Goal: Task Accomplishment & Management: Use online tool/utility

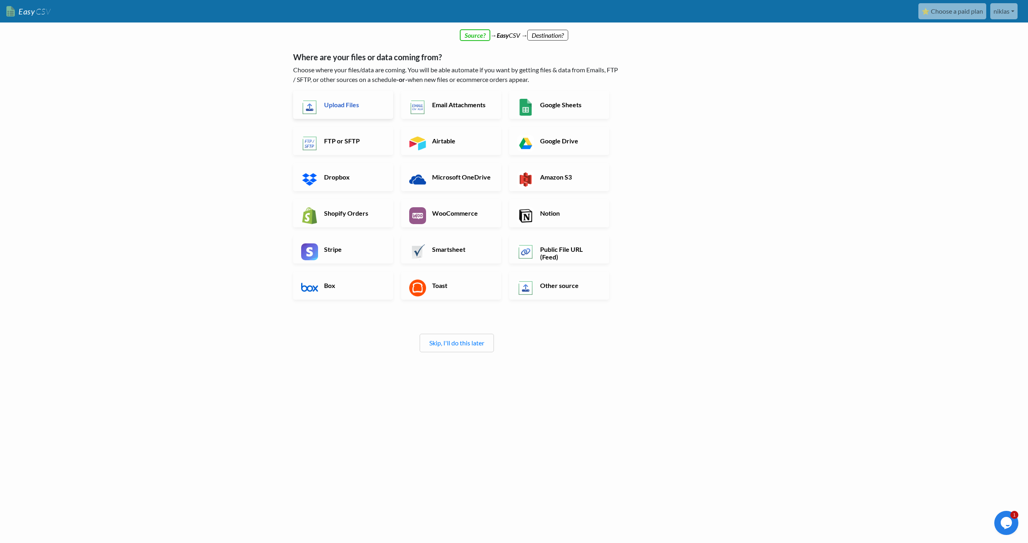
click at [341, 104] on h6 "Upload Files" at bounding box center [353, 105] width 63 height 8
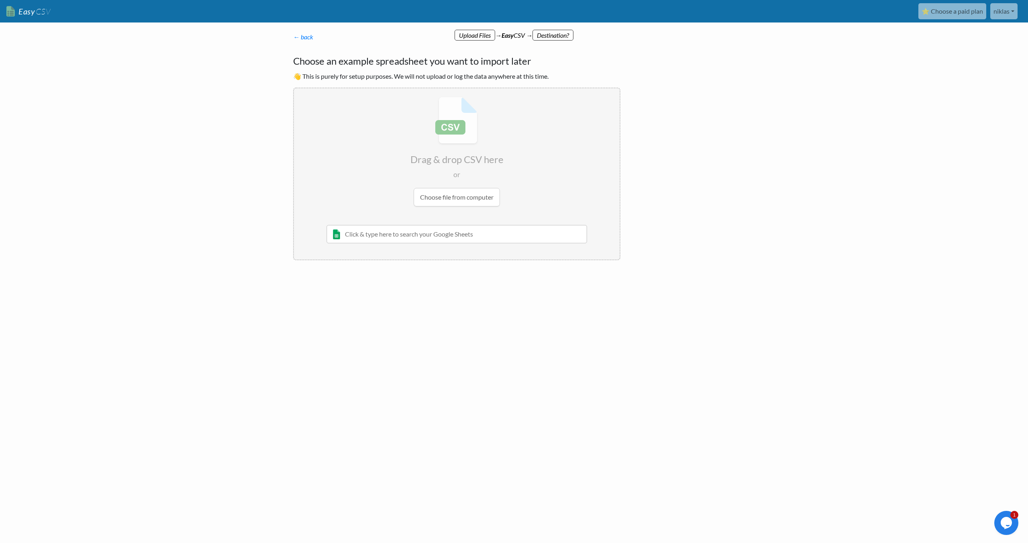
click at [462, 196] on input "file" at bounding box center [457, 151] width 326 height 127
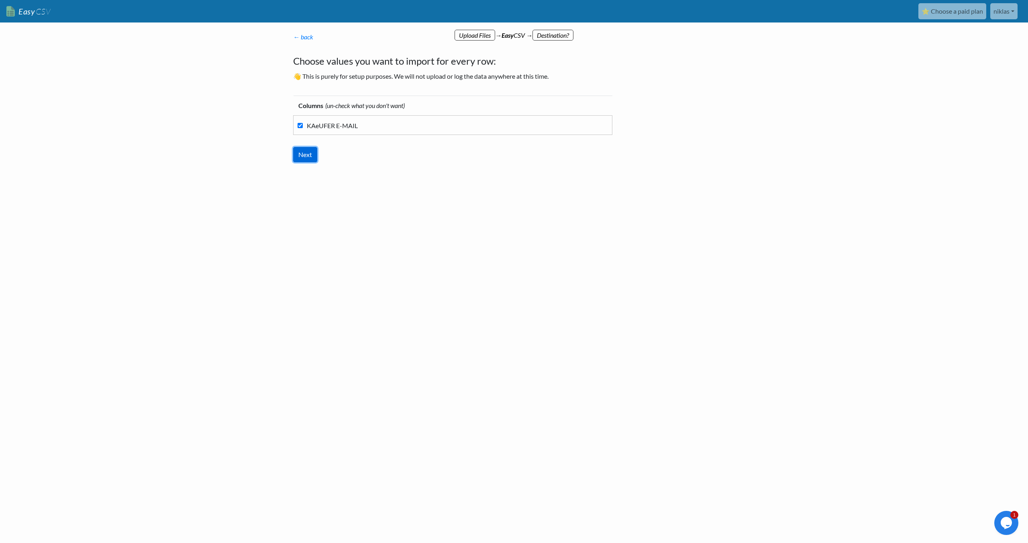
drag, startPoint x: 308, startPoint y: 153, endPoint x: 314, endPoint y: 154, distance: 5.7
click at [308, 153] on input "Next" at bounding box center [305, 154] width 24 height 15
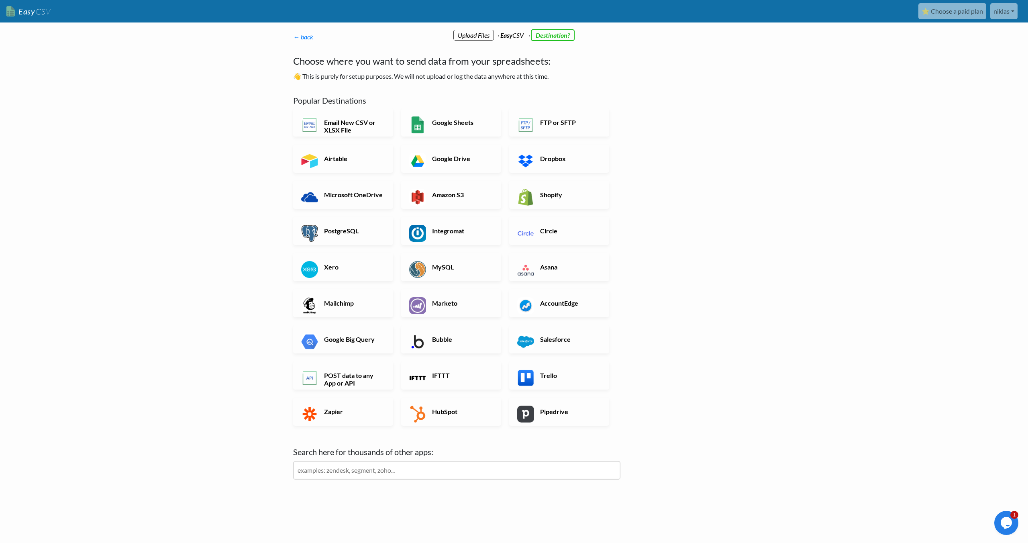
click at [558, 35] on p "← back Thanks for signing up! Set up your Import Flow and Upload Page in 1 minu…" at bounding box center [456, 37] width 327 height 10
click at [482, 465] on input "text" at bounding box center [456, 470] width 327 height 18
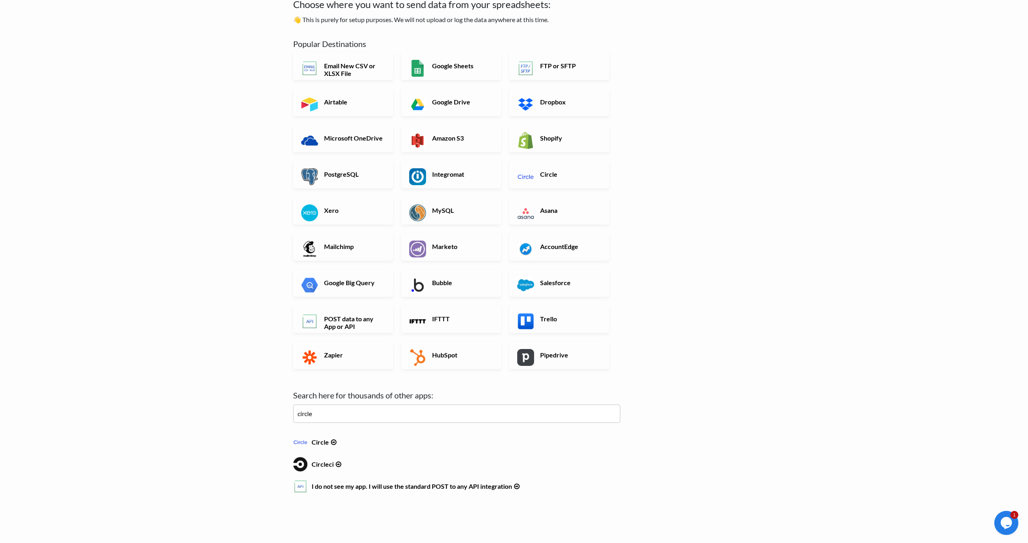
scroll to position [76, 0]
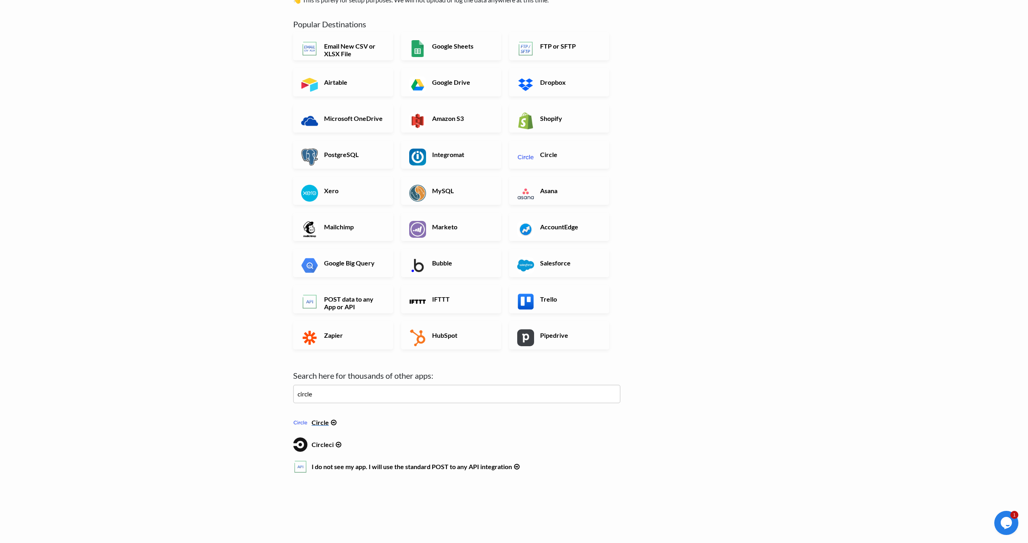
type input "circle"
click at [320, 421] on h6 "Circle" at bounding box center [456, 420] width 327 height 11
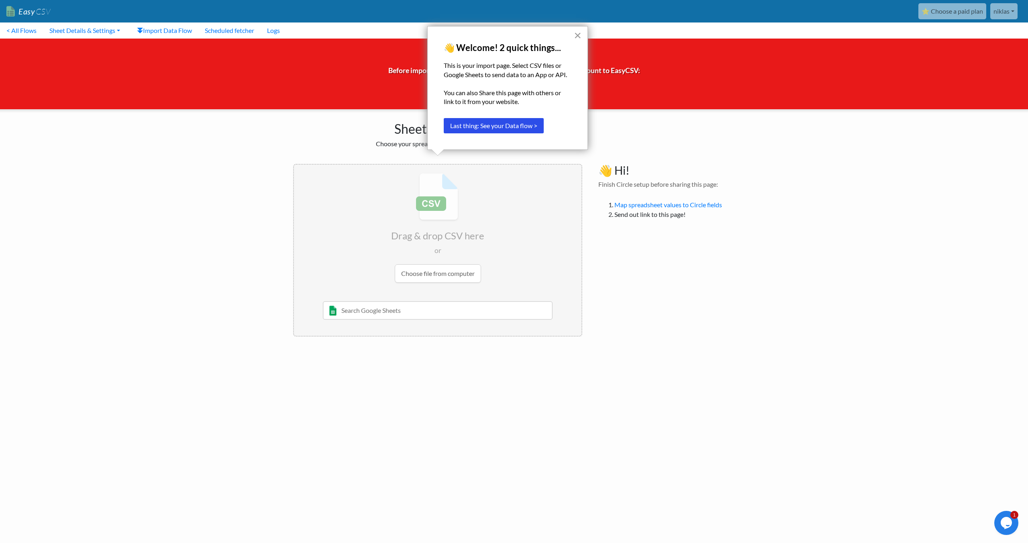
click at [575, 41] on button "×" at bounding box center [578, 35] width 8 height 13
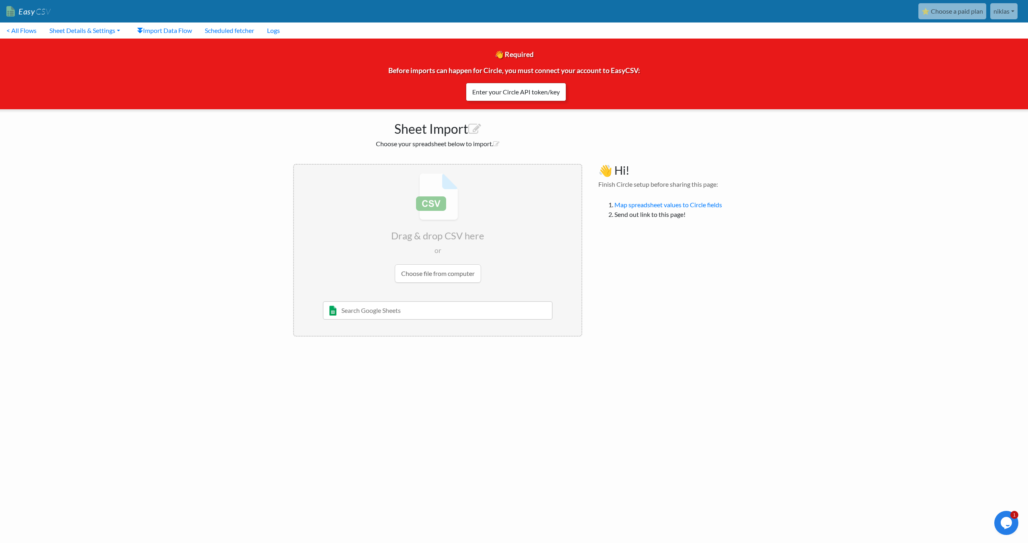
click at [529, 90] on link "Enter your Circle API token/key" at bounding box center [516, 92] width 100 height 18
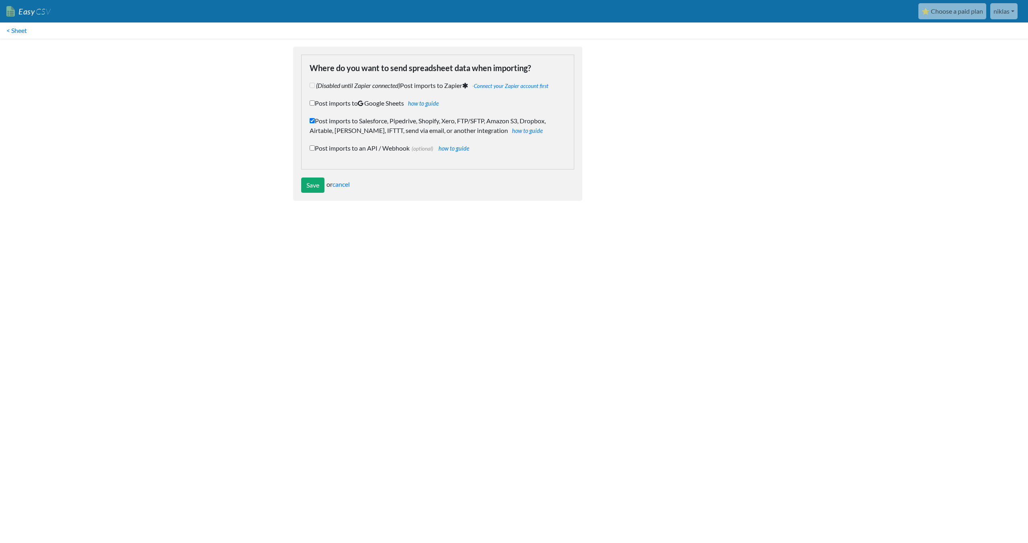
checkbox input "true"
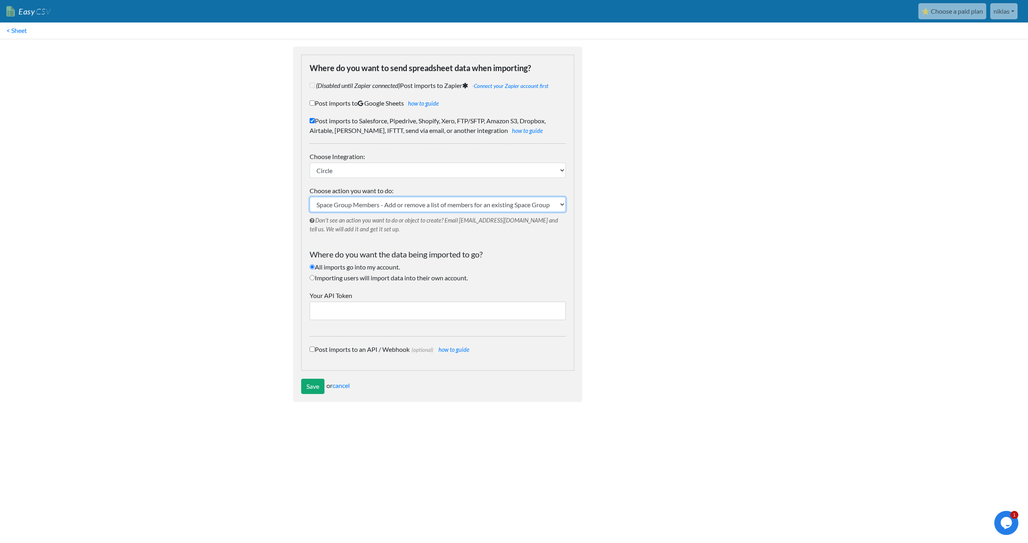
click at [419, 208] on select "Space Group Members - Add or remove a list of members for an existing Space Gro…" at bounding box center [438, 204] width 256 height 15
select select "17"
click at [310, 197] on select "Space Group Members - Add or remove a list of members for an existing Space Gro…" at bounding box center [438, 204] width 256 height 15
click at [315, 120] on label "Post imports to Salesforce, Pipedrive, Shopify, Xero, FTP/SFTP, Amazon S3, Drop…" at bounding box center [438, 125] width 256 height 19
click at [315, 120] on input "Post imports to Salesforce, Pipedrive, Shopify, Xero, FTP/SFTP, Amazon S3, Drop…" at bounding box center [312, 120] width 5 height 5
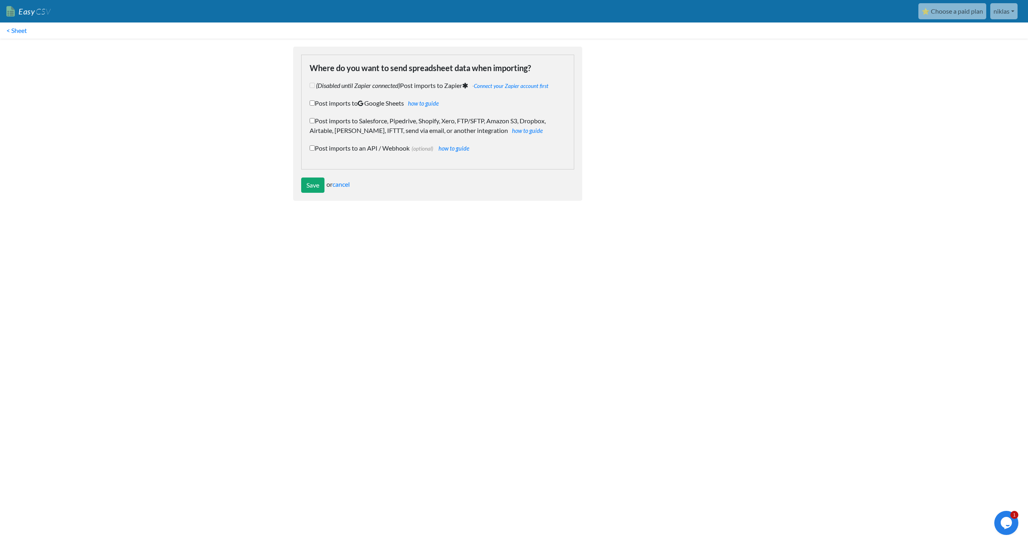
click at [313, 123] on input "Post imports to Salesforce, Pipedrive, Shopify, Xero, FTP/SFTP, Amazon S3, Drop…" at bounding box center [312, 120] width 5 height 5
checkbox input "true"
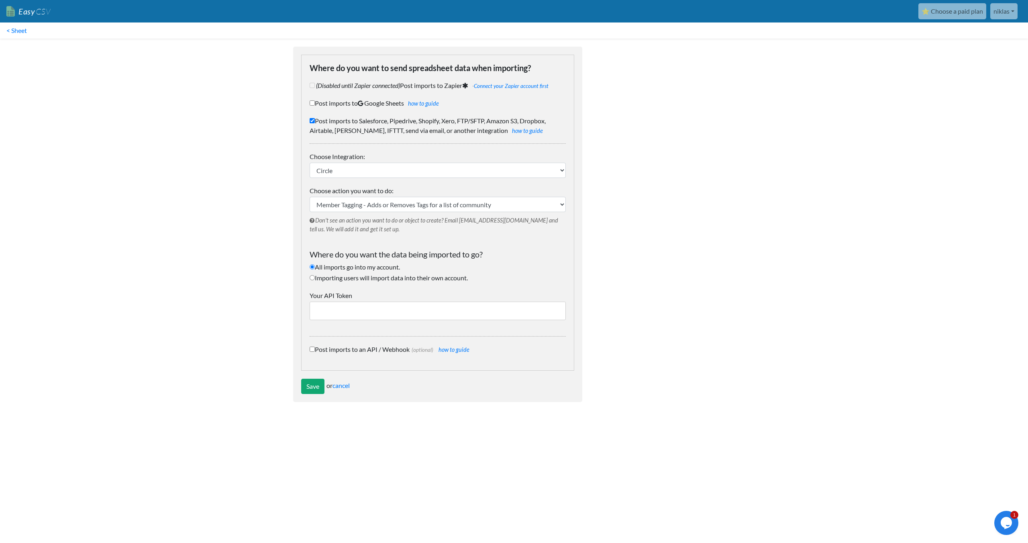
click at [380, 305] on input "Your API Token" at bounding box center [438, 311] width 256 height 18
paste input "DssEK1mCqrMszyX85qL6UDuP"
type input "DssEK1mCqrMszyX85qL6UDuP"
click at [310, 389] on input "Save" at bounding box center [312, 386] width 23 height 15
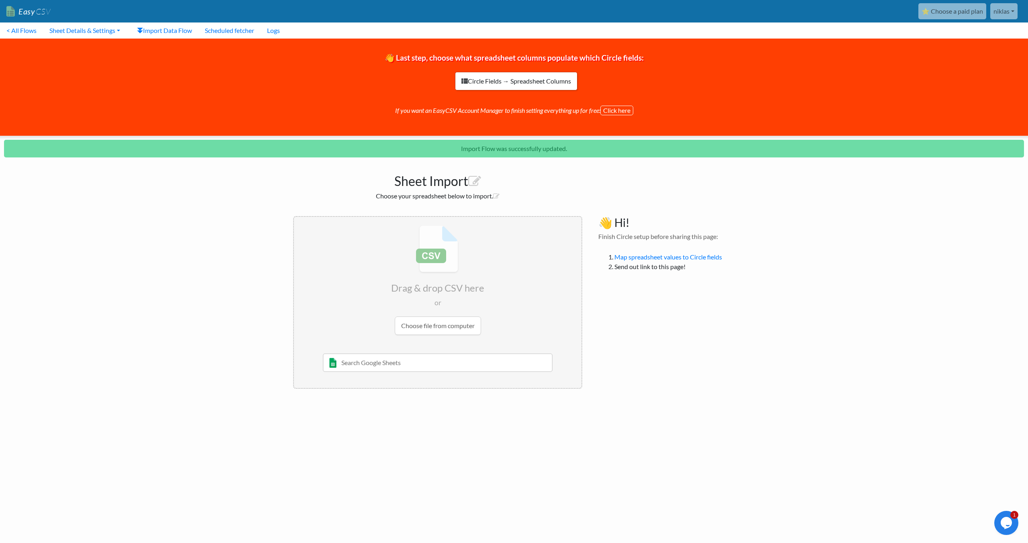
click at [448, 326] on input "file" at bounding box center [438, 280] width 288 height 127
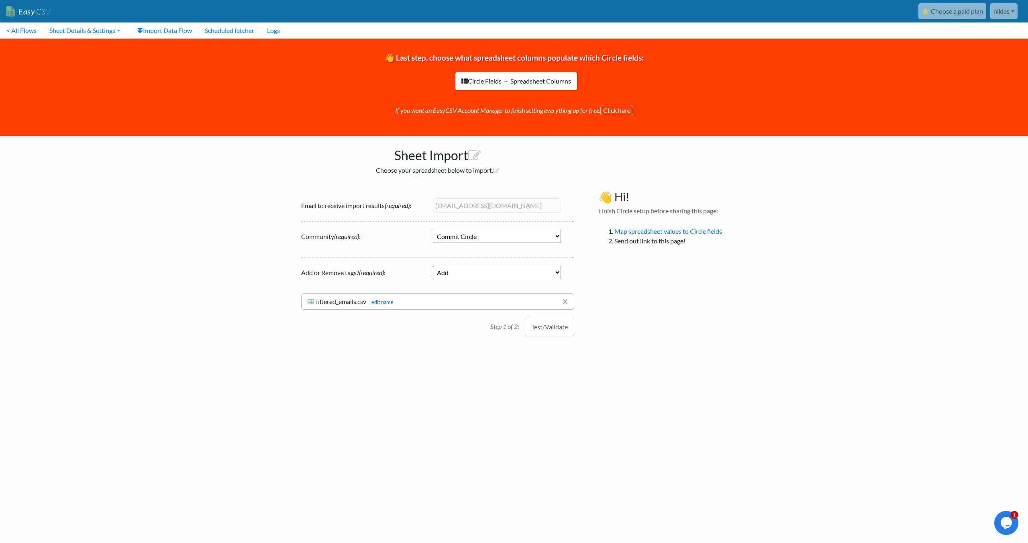
click at [438, 327] on div "Drag & drop CSV here or Choose file from computer [DATE] Sheet 1 and such [PERS…" at bounding box center [437, 263] width 305 height 163
click at [481, 272] on select "Add Remove" at bounding box center [497, 272] width 129 height 13
click at [433, 266] on select "Add Remove" at bounding box center [497, 272] width 129 height 13
click at [704, 249] on div "👋 Hi! Finish Circle setup before sharing this page: Map spreadsheet values to C…" at bounding box center [666, 263] width 153 height 163
click at [682, 230] on link "Map spreadsheet values to Circle fields" at bounding box center [669, 231] width 108 height 8
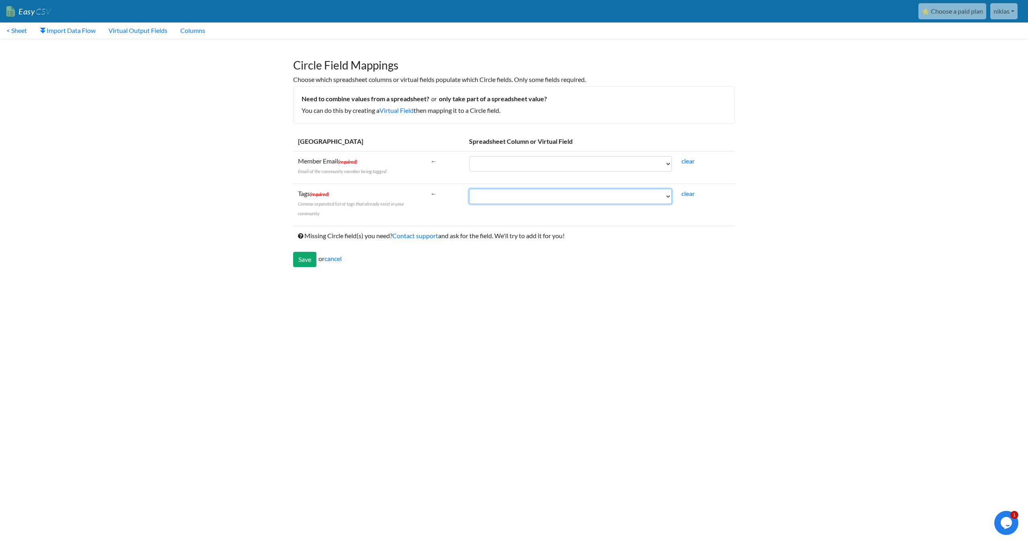
click at [515, 189] on select "KAeUFER E-MAIL" at bounding box center [570, 196] width 203 height 15
click at [574, 204] on select "KAeUFER E-MAIL" at bounding box center [570, 196] width 203 height 15
click at [551, 199] on select "KAeUFER E-MAIL" at bounding box center [570, 196] width 203 height 15
click at [341, 255] on div "Save or cancel" at bounding box center [514, 259] width 442 height 15
click at [341, 257] on link "cancel" at bounding box center [333, 259] width 17 height 8
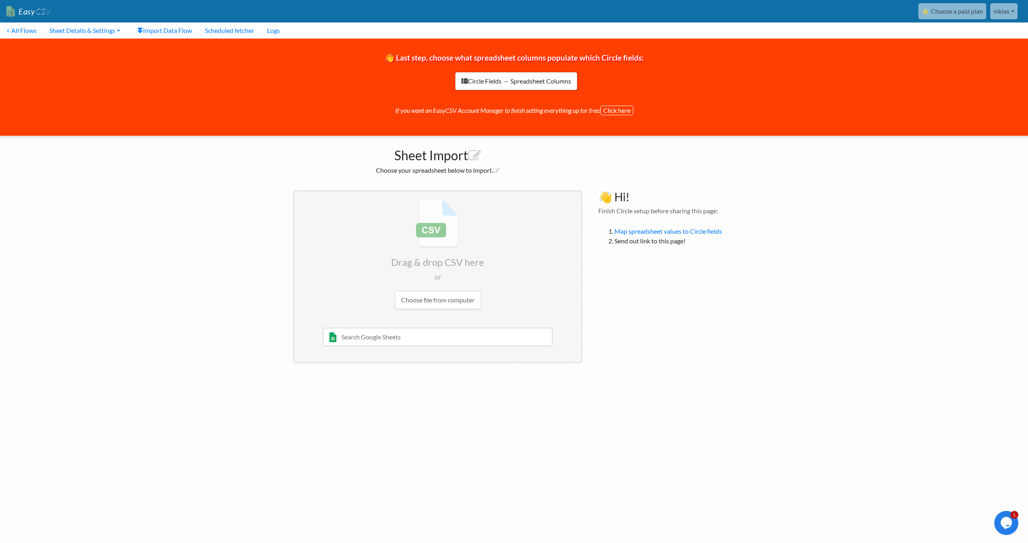
click at [429, 292] on input "file" at bounding box center [438, 254] width 288 height 127
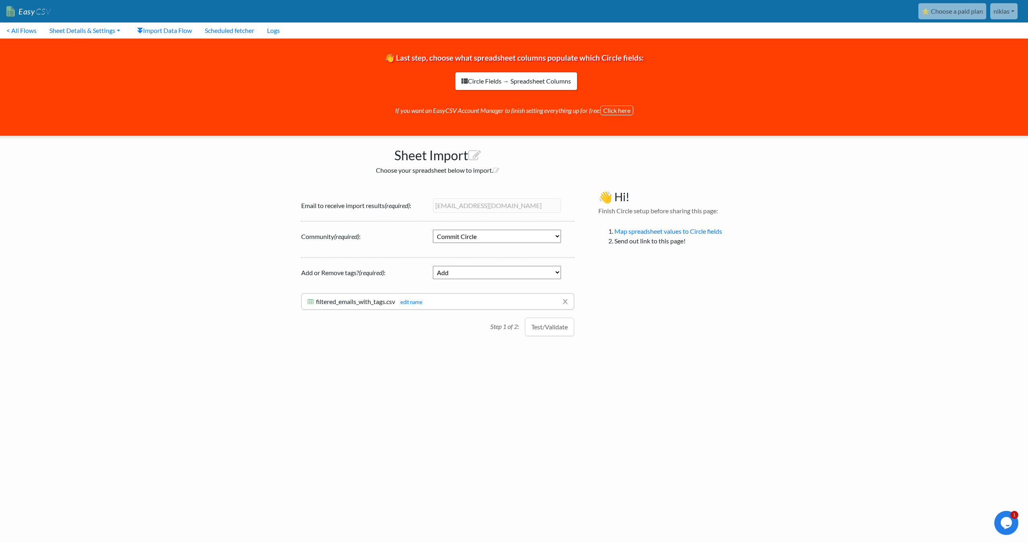
click at [497, 274] on select "Add Remove" at bounding box center [497, 272] width 129 height 13
click at [433, 266] on select "Add Remove" at bounding box center [497, 272] width 129 height 13
click at [644, 230] on link "Map spreadsheet values to Circle fields" at bounding box center [669, 231] width 108 height 8
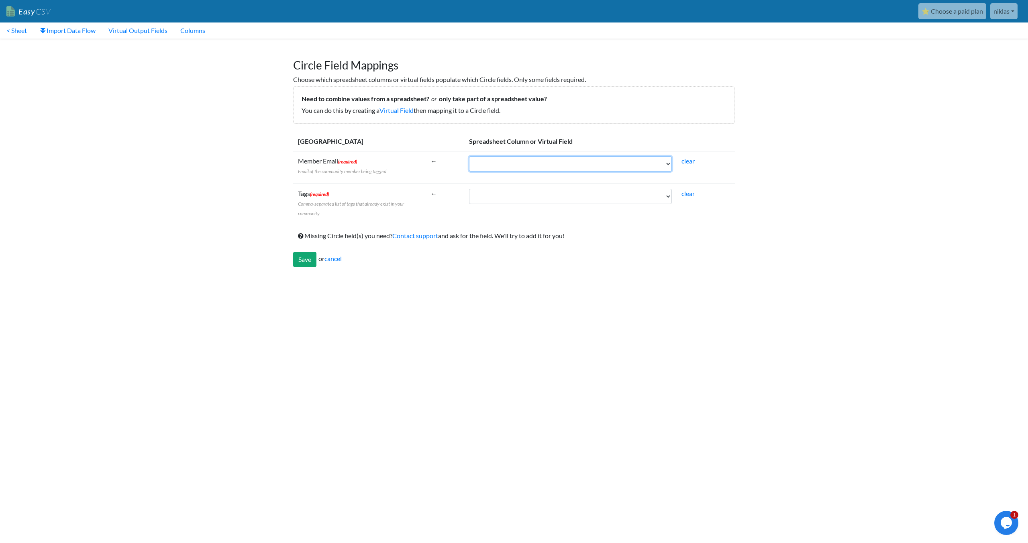
click at [532, 156] on select "KAeUFER E-MAIL" at bounding box center [570, 163] width 203 height 15
click at [537, 193] on select "KAeUFER E-MAIL" at bounding box center [570, 196] width 203 height 15
click at [469, 189] on select "KAeUFER E-MAIL" at bounding box center [570, 196] width 203 height 15
click at [19, 31] on link "< Sheet" at bounding box center [16, 30] width 33 height 16
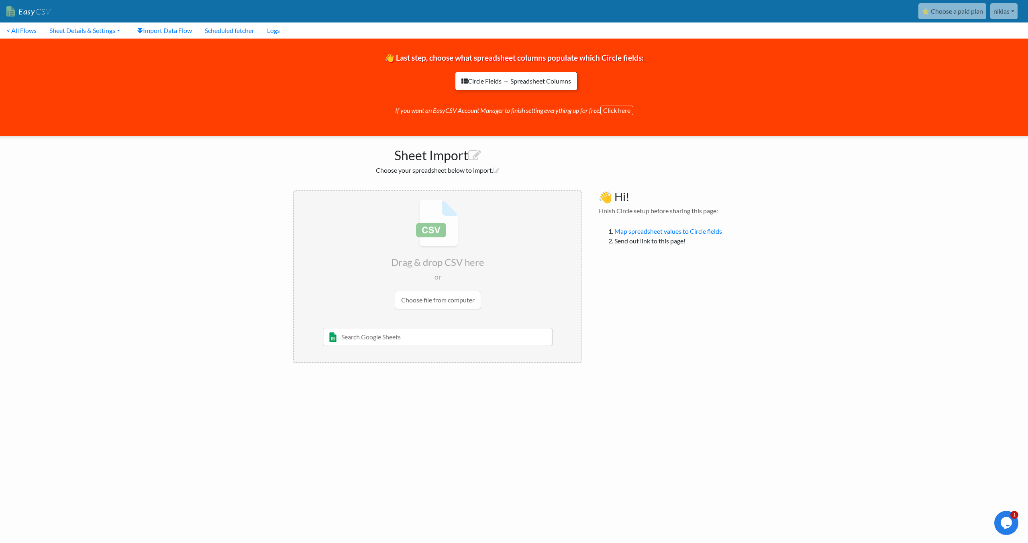
click at [522, 78] on link "Circle Fields → Spreadsheet Columns" at bounding box center [516, 81] width 123 height 18
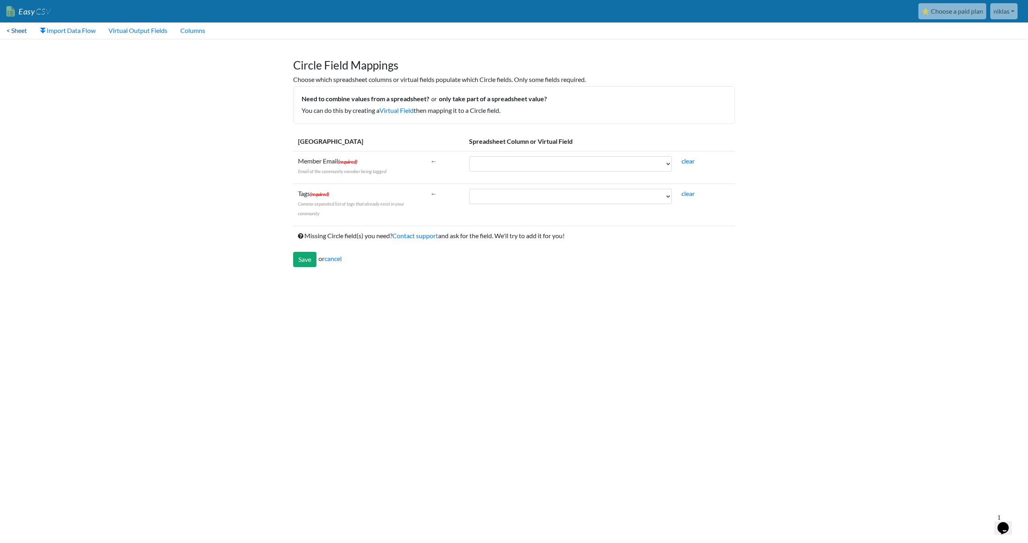
drag, startPoint x: 23, startPoint y: 32, endPoint x: 91, endPoint y: 59, distance: 73.2
click at [23, 32] on link "< Sheet" at bounding box center [16, 30] width 33 height 16
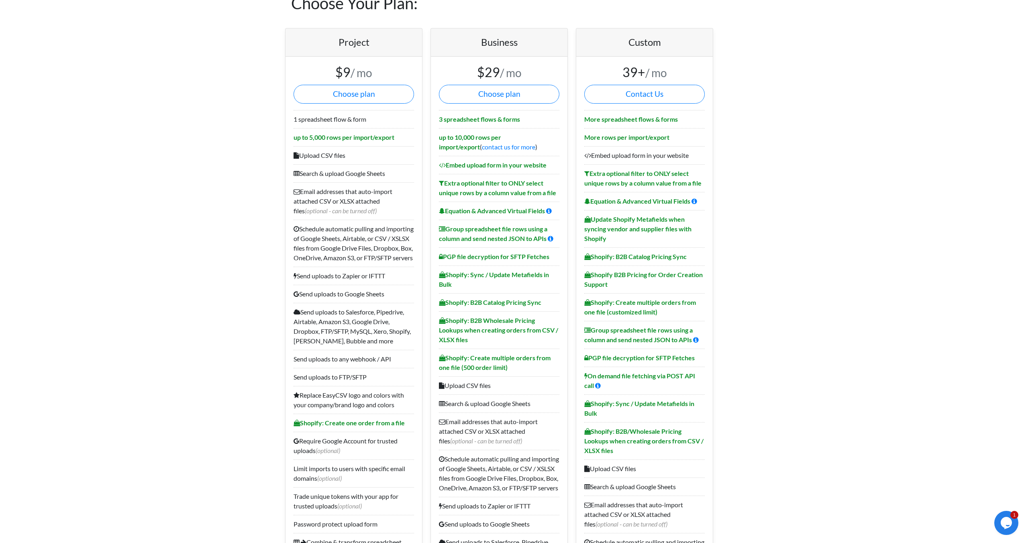
scroll to position [35, 0]
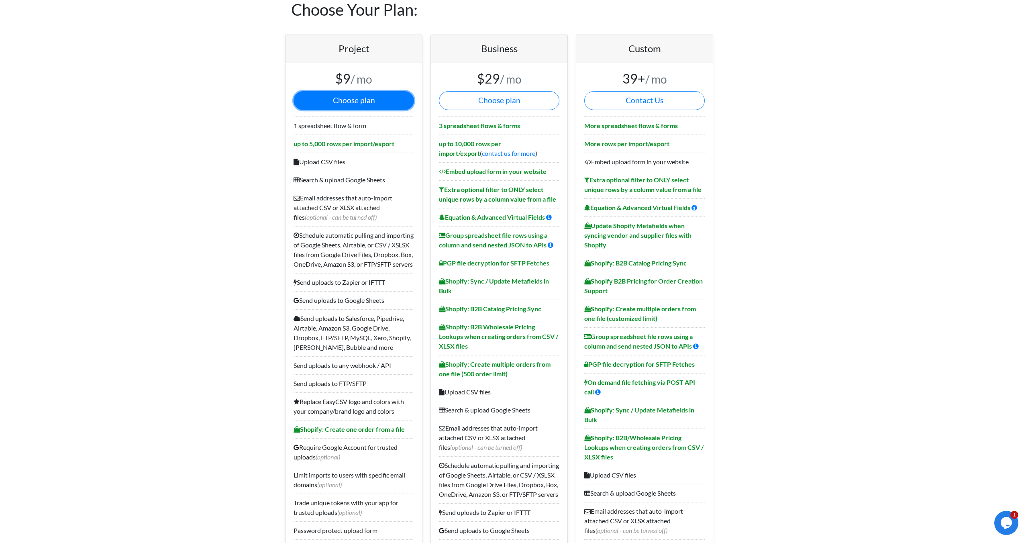
click at [350, 100] on button "Choose plan" at bounding box center [354, 100] width 121 height 19
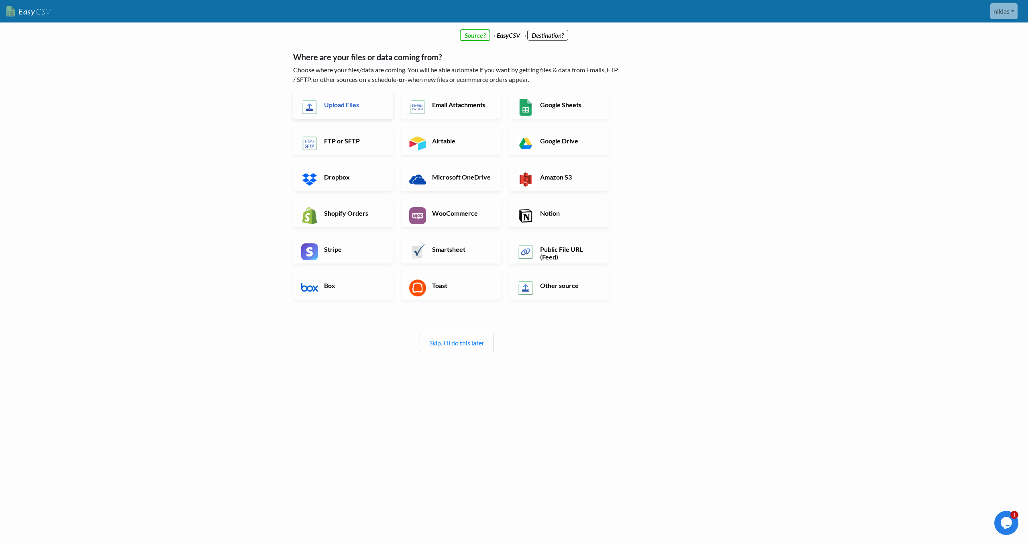
click at [348, 107] on h6 "Upload Files" at bounding box center [353, 105] width 63 height 8
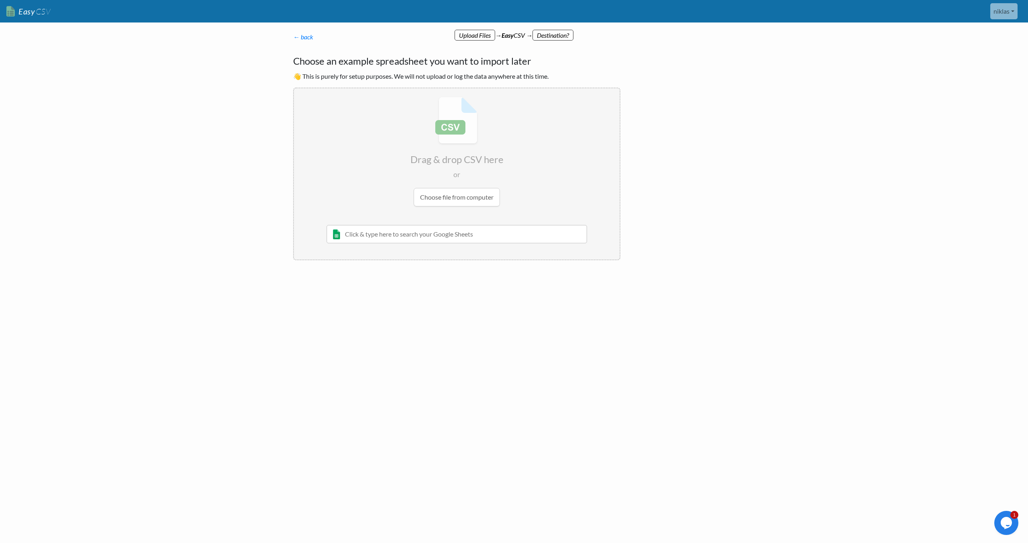
click at [468, 200] on input "file" at bounding box center [457, 151] width 326 height 127
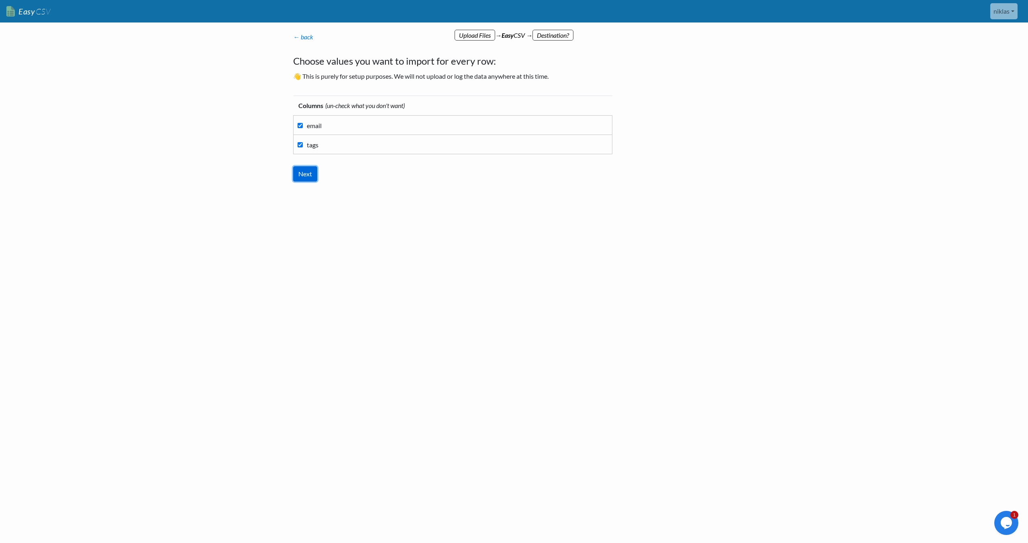
click at [309, 174] on input "Next" at bounding box center [305, 173] width 24 height 15
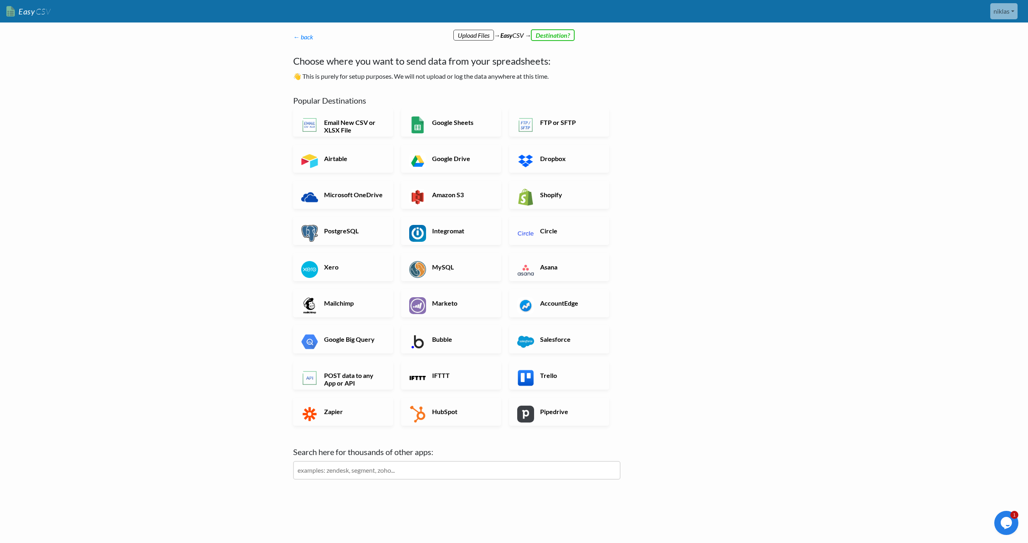
click at [429, 469] on input "text" at bounding box center [456, 470] width 327 height 18
type input "circle"
click at [316, 500] on h6 "Circle" at bounding box center [456, 497] width 327 height 11
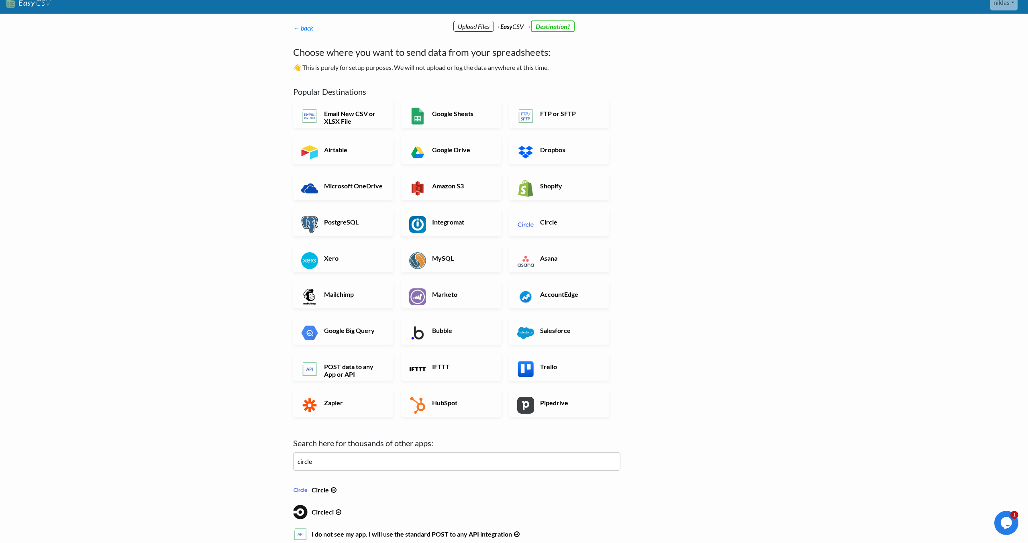
scroll to position [7, 0]
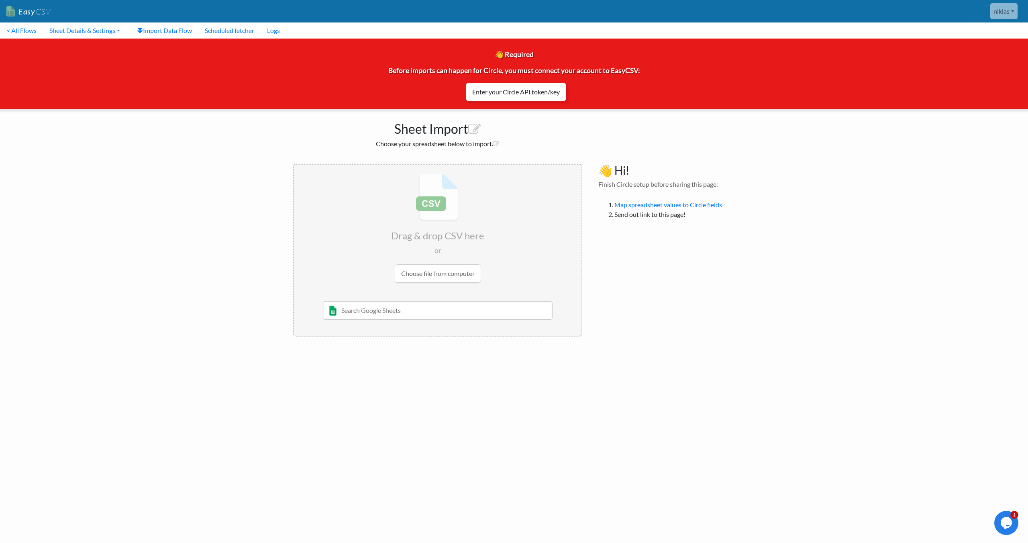
click at [510, 95] on link "Enter your Circle API token/key" at bounding box center [516, 92] width 100 height 18
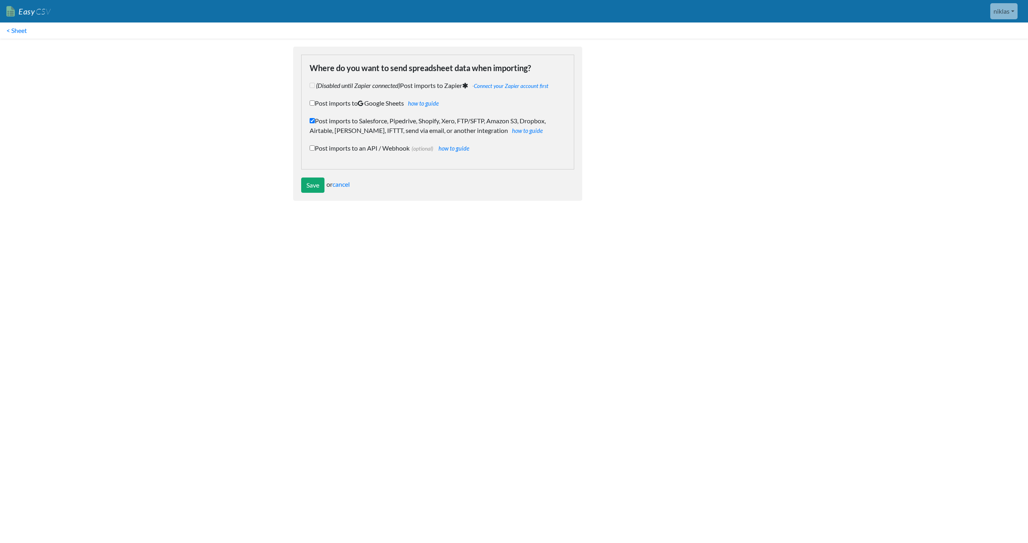
checkbox input "true"
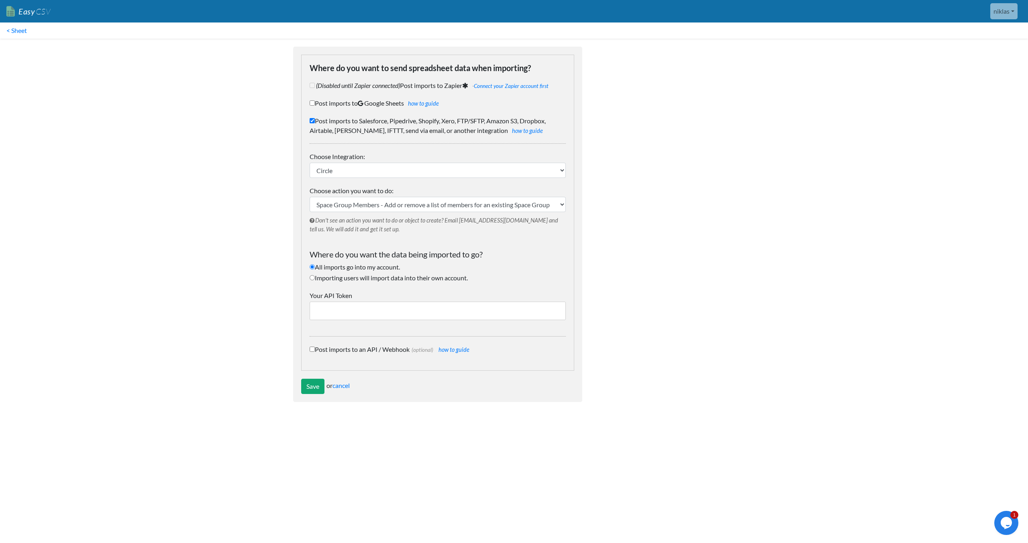
click at [390, 315] on input "Your API Token" at bounding box center [438, 311] width 256 height 18
paste input "DssEK1mCqrMszyX85qL6UDuP"
type input "DssEK1mCqrMszyX85qL6UDuP"
click at [311, 384] on input "Save" at bounding box center [312, 386] width 23 height 15
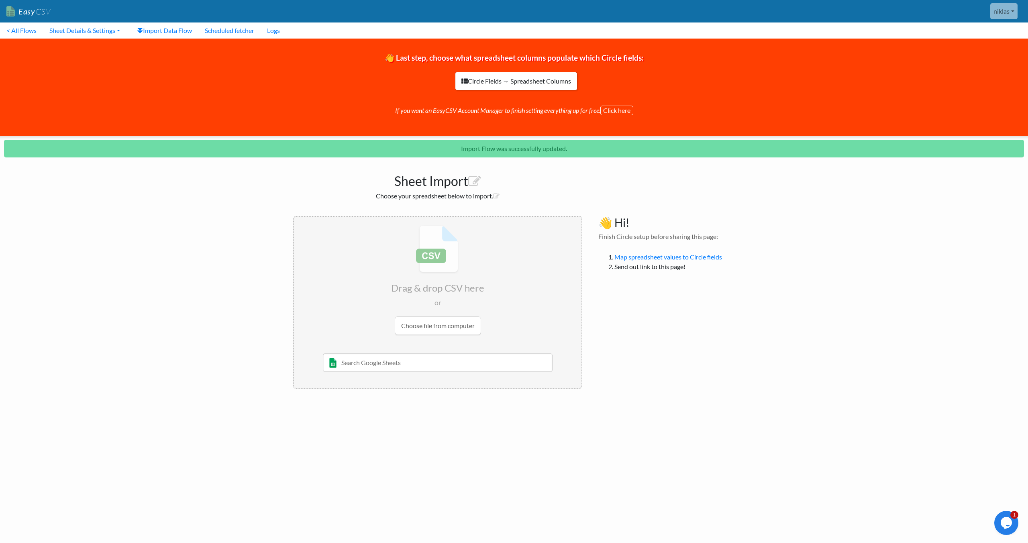
click at [442, 331] on input "file" at bounding box center [438, 280] width 288 height 127
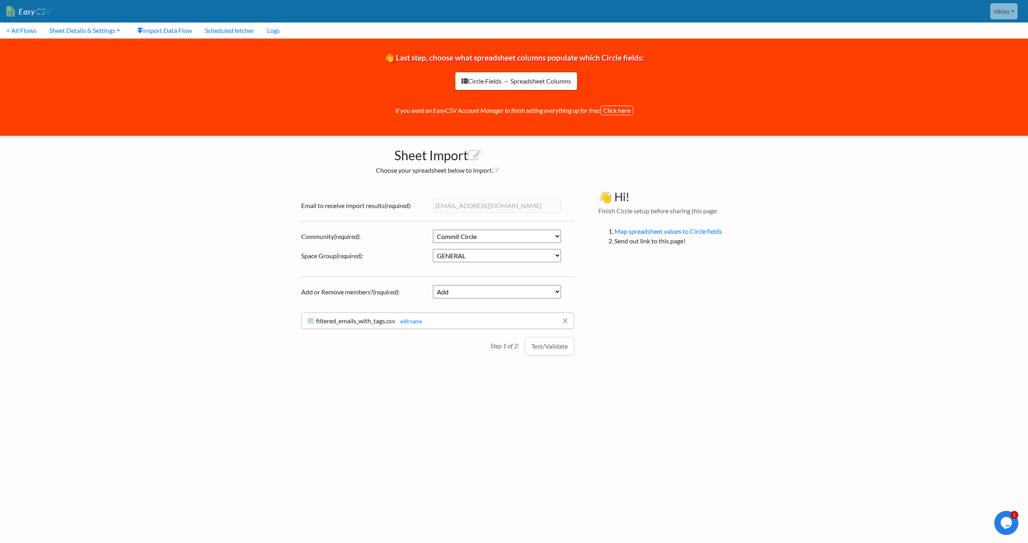
click at [486, 258] on select "[] GENERAL FOKUS CONNECT ARCHIVE FORUM ENGAGE NEW MEMBER HUB INNER CIRCLE EVENT…" at bounding box center [497, 255] width 129 height 13
click at [650, 231] on link "Map spreadsheet values to Circle fields" at bounding box center [669, 231] width 108 height 8
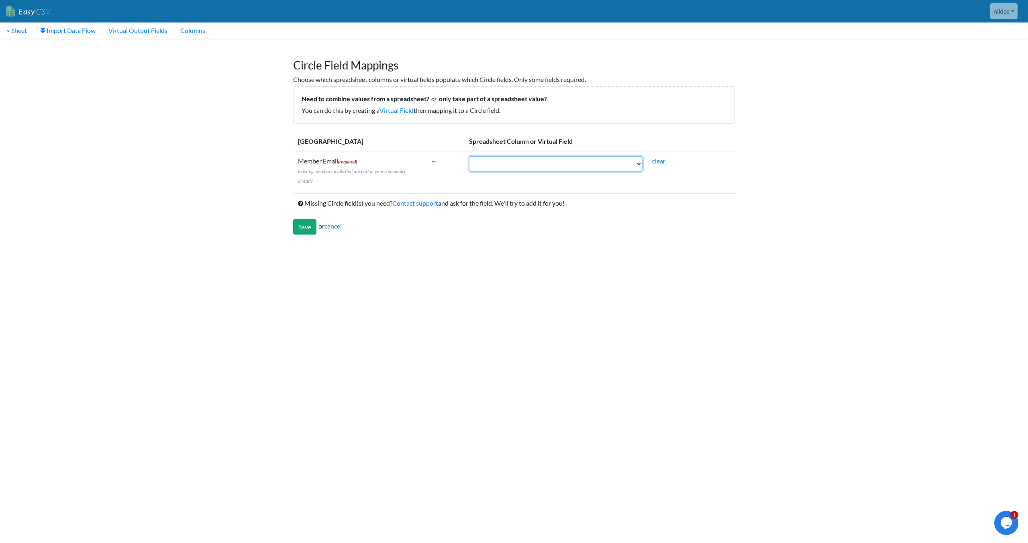
click at [511, 161] on select "email tags" at bounding box center [556, 163] width 174 height 15
select select "cr_753784"
click at [469, 156] on select "email tags" at bounding box center [556, 163] width 174 height 15
drag, startPoint x: 302, startPoint y: 223, endPoint x: 337, endPoint y: 229, distance: 35.5
click at [302, 223] on input "Save" at bounding box center [304, 226] width 23 height 15
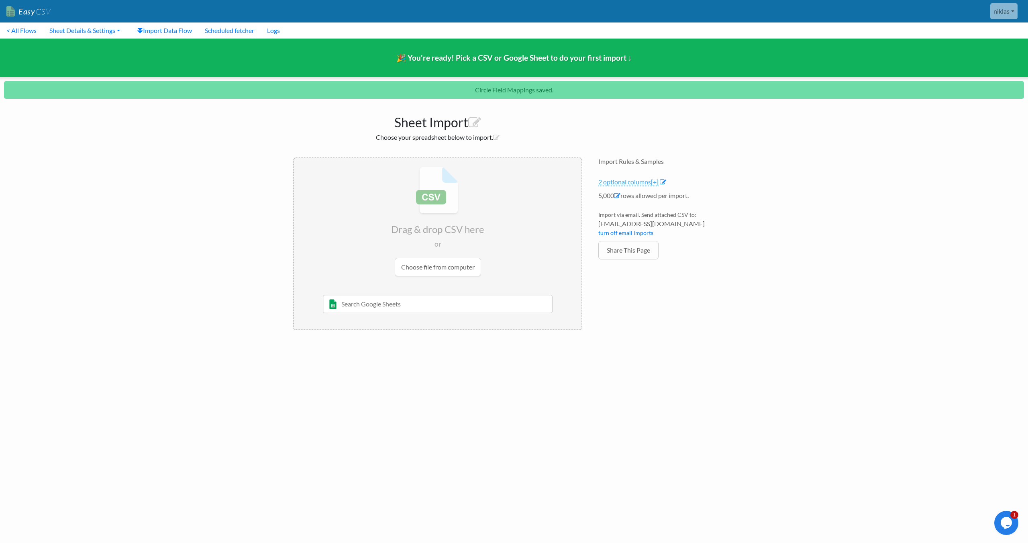
click at [645, 184] on link "2 optional columns [+]" at bounding box center [628, 182] width 60 height 8
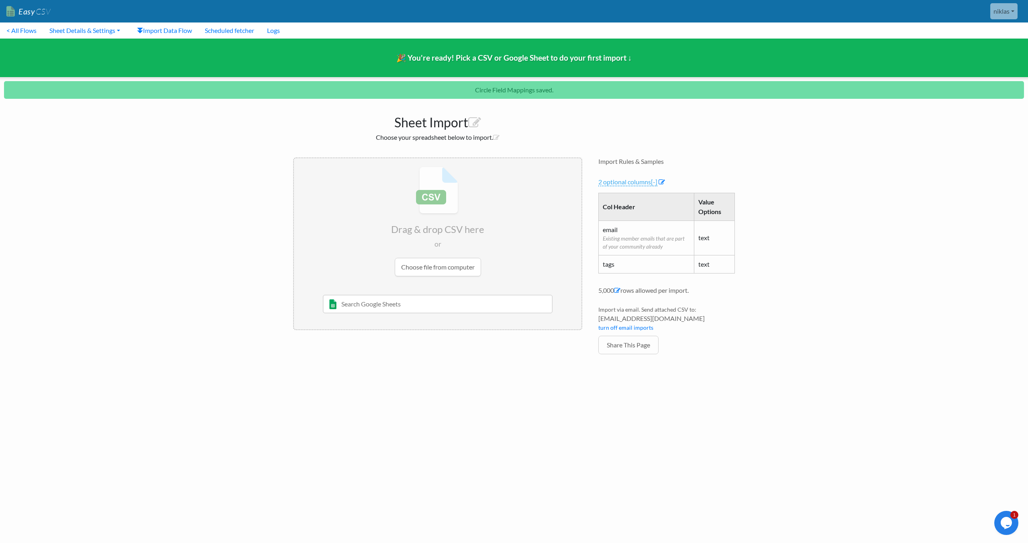
click at [645, 184] on link "2 optional columns [-]" at bounding box center [627, 182] width 59 height 8
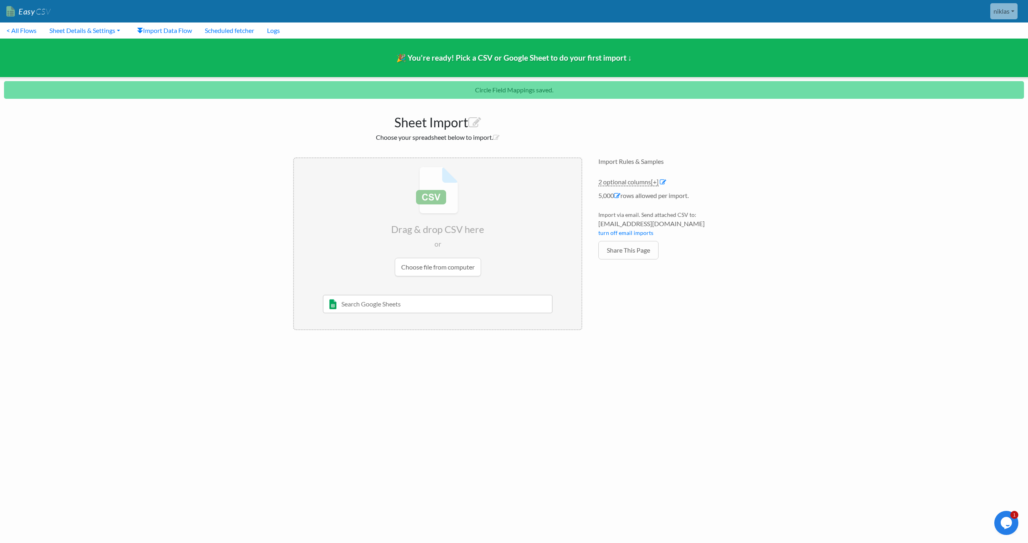
click at [463, 262] on input "file" at bounding box center [438, 221] width 288 height 127
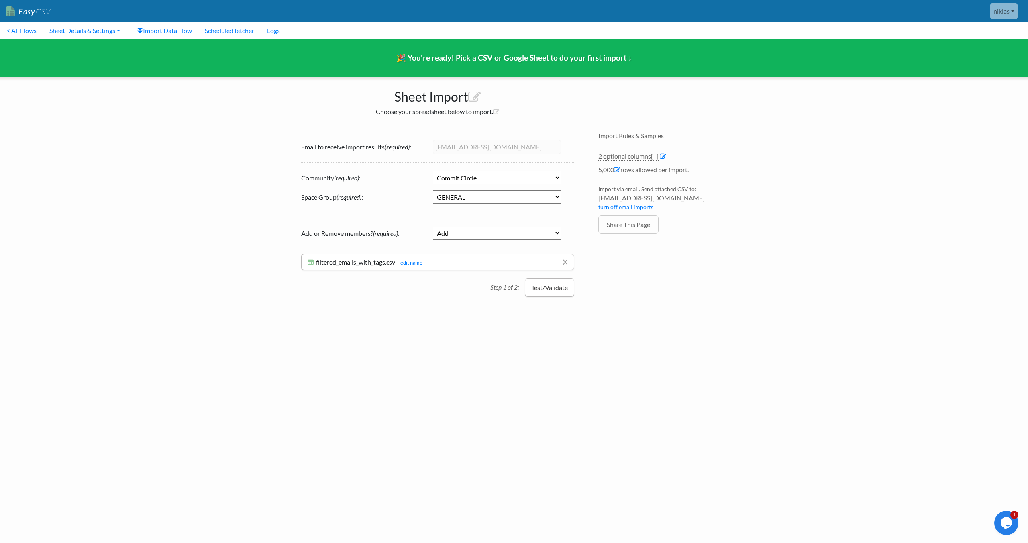
click at [554, 288] on button "Test/Validate" at bounding box center [549, 287] width 49 height 18
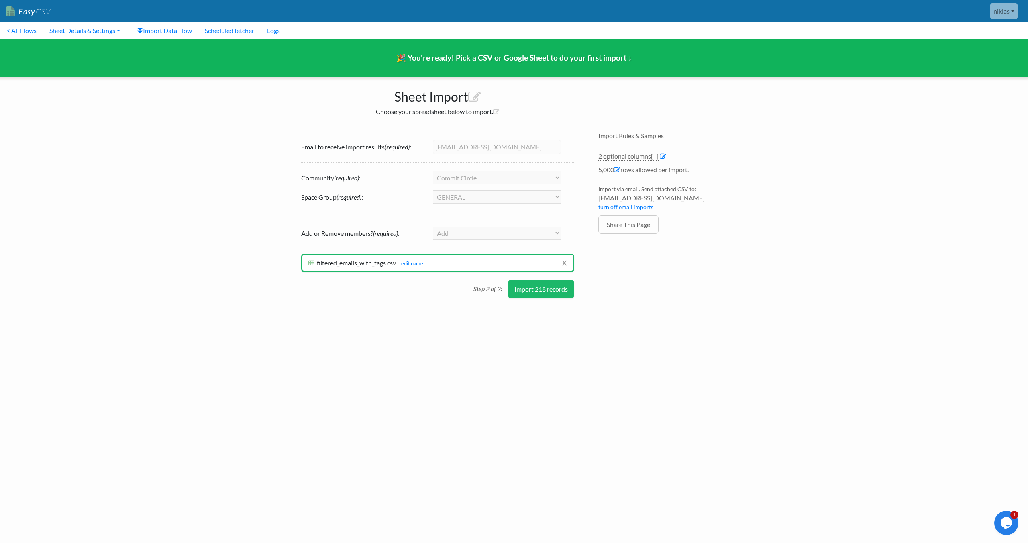
click at [567, 263] on li "x filtered_emails_with_tags.csv filtered_emails_with_tags.csv edit name Testing…" at bounding box center [437, 263] width 273 height 18
click at [565, 259] on link "x" at bounding box center [564, 262] width 5 height 15
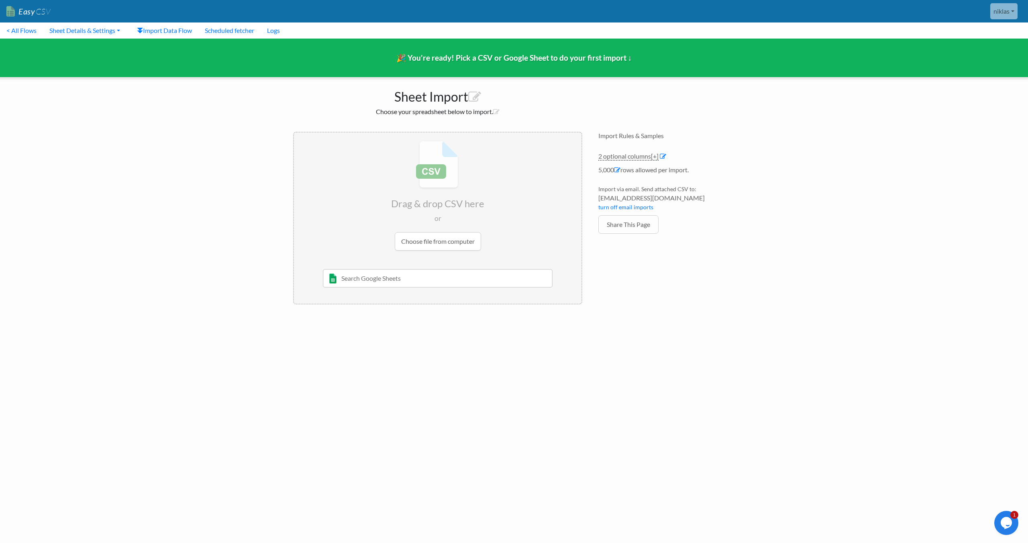
click at [442, 242] on input "file" at bounding box center [438, 196] width 288 height 127
click at [36, 31] on link "< All Flows" at bounding box center [21, 30] width 43 height 16
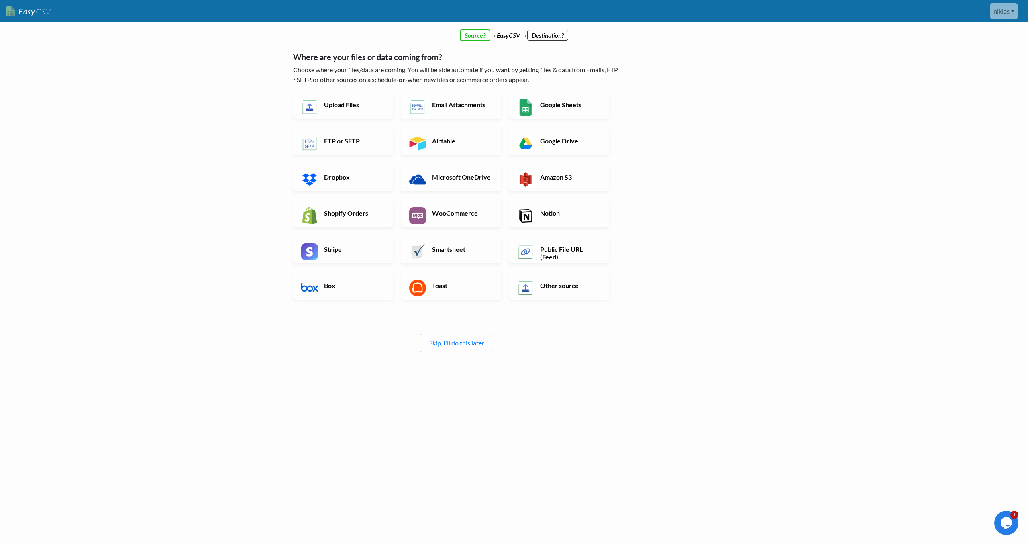
drag, startPoint x: 352, startPoint y: 108, endPoint x: 363, endPoint y: 148, distance: 41.7
click at [352, 108] on h6 "Upload Files" at bounding box center [353, 105] width 63 height 8
